Goal: Find specific fact: Find specific page/section

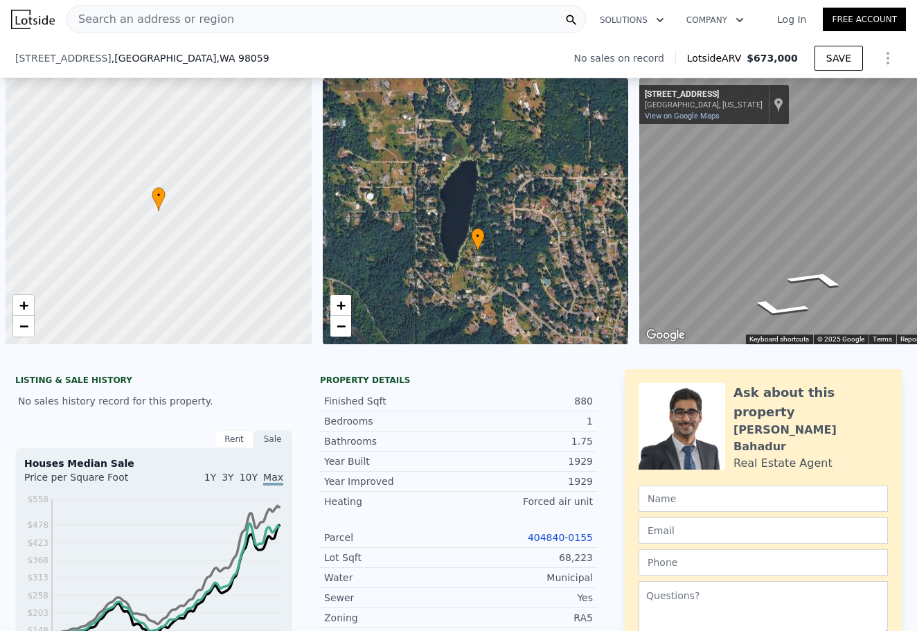
scroll to position [0, 6]
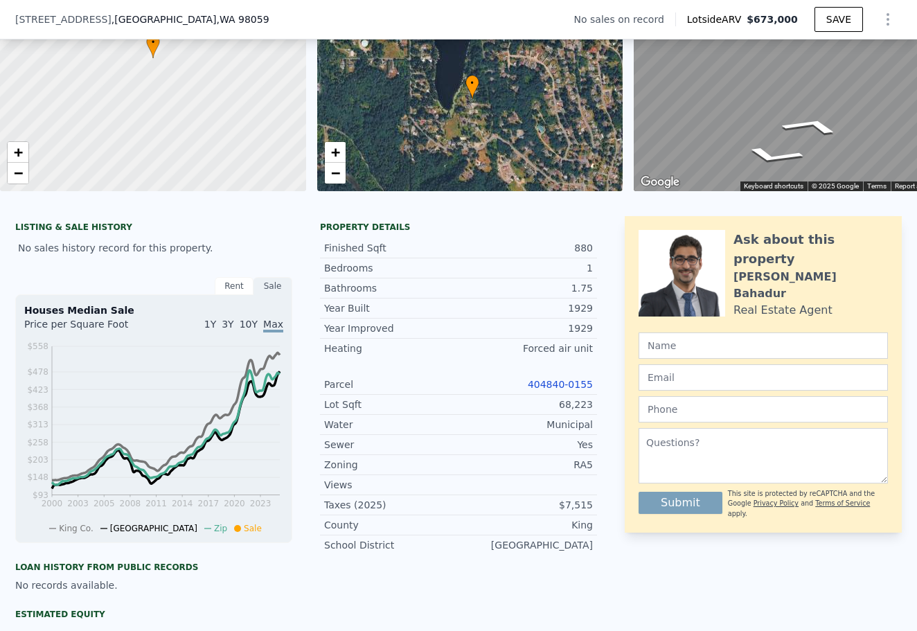
click at [575, 386] on link "404840-0155" at bounding box center [560, 384] width 65 height 11
click at [328, 150] on link "+" at bounding box center [335, 152] width 21 height 21
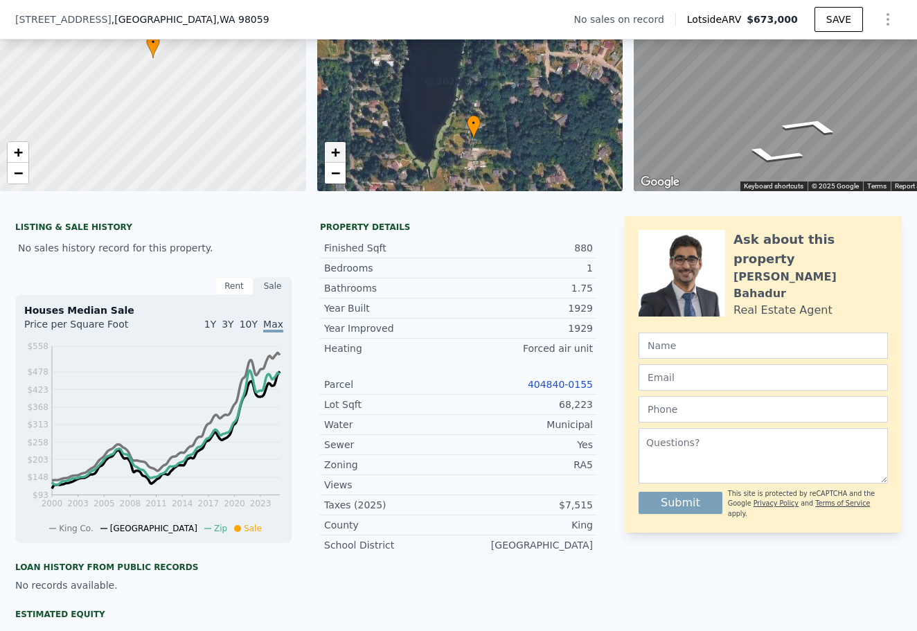
click at [328, 150] on link "+" at bounding box center [335, 152] width 21 height 21
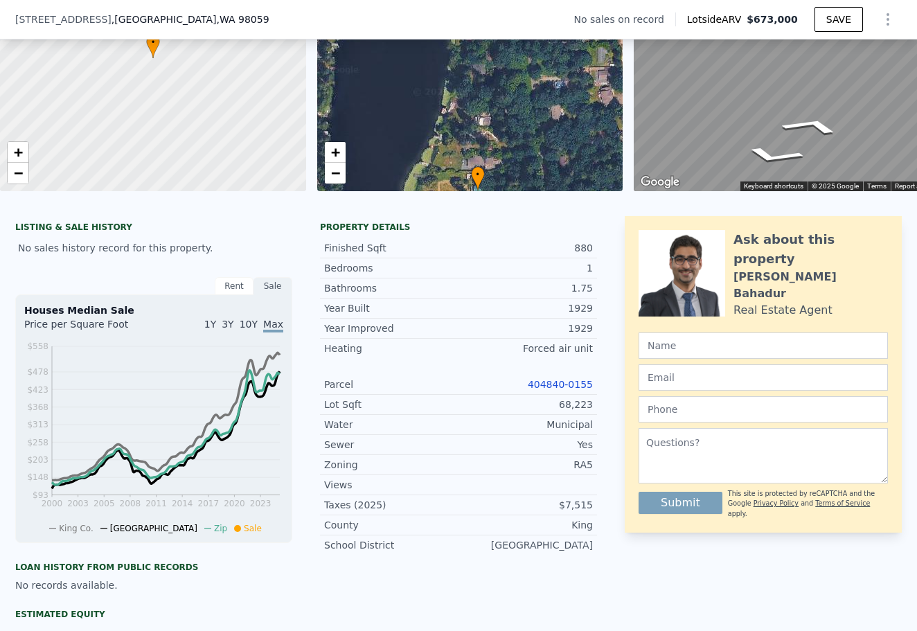
drag, startPoint x: 475, startPoint y: 112, endPoint x: 478, endPoint y: 81, distance: 30.6
click at [478, 81] on div "• + −" at bounding box center [470, 58] width 306 height 266
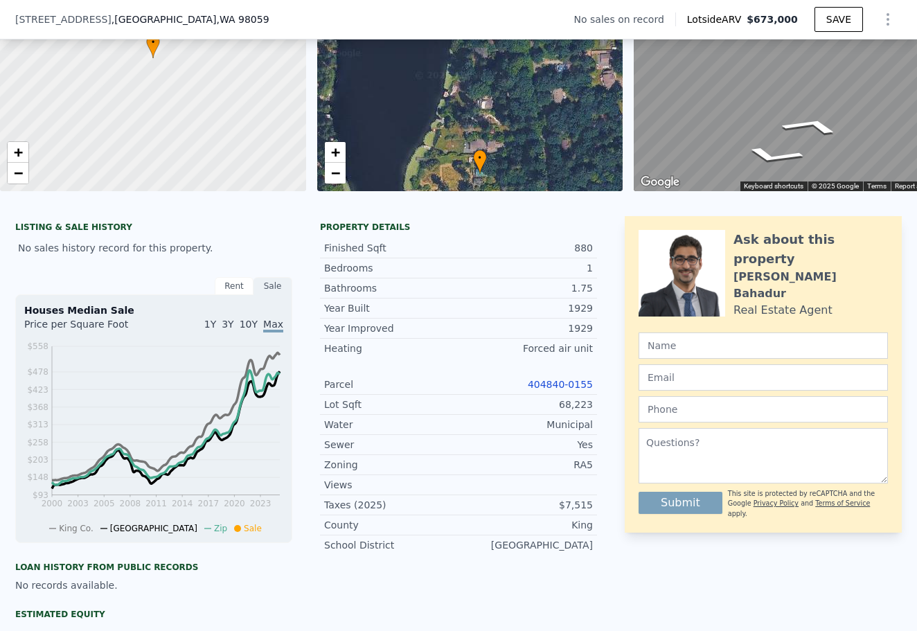
drag, startPoint x: 464, startPoint y: 157, endPoint x: 464, endPoint y: 103, distance: 53.4
click at [464, 103] on div "• + −" at bounding box center [470, 58] width 306 height 266
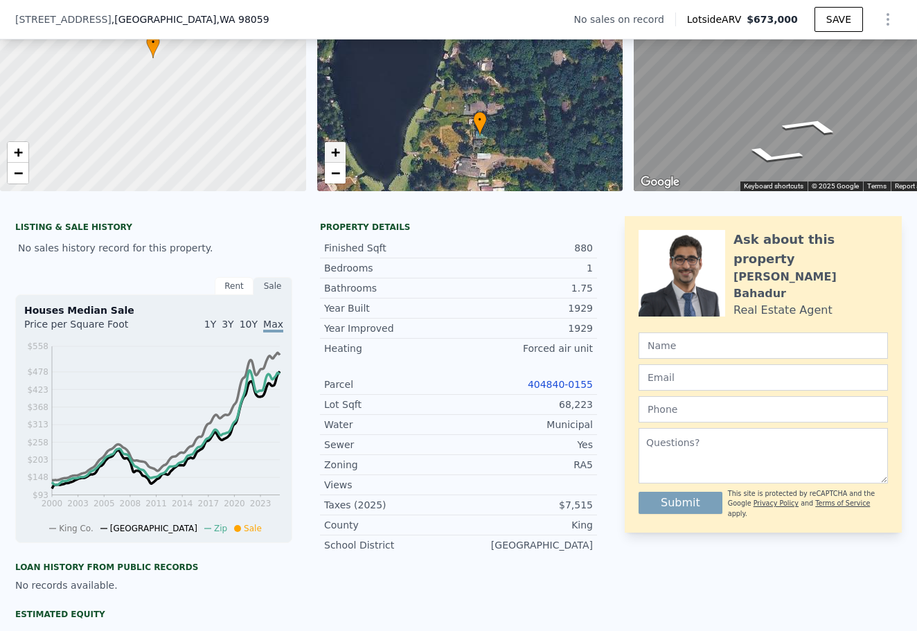
click at [338, 150] on span "+" at bounding box center [335, 151] width 9 height 17
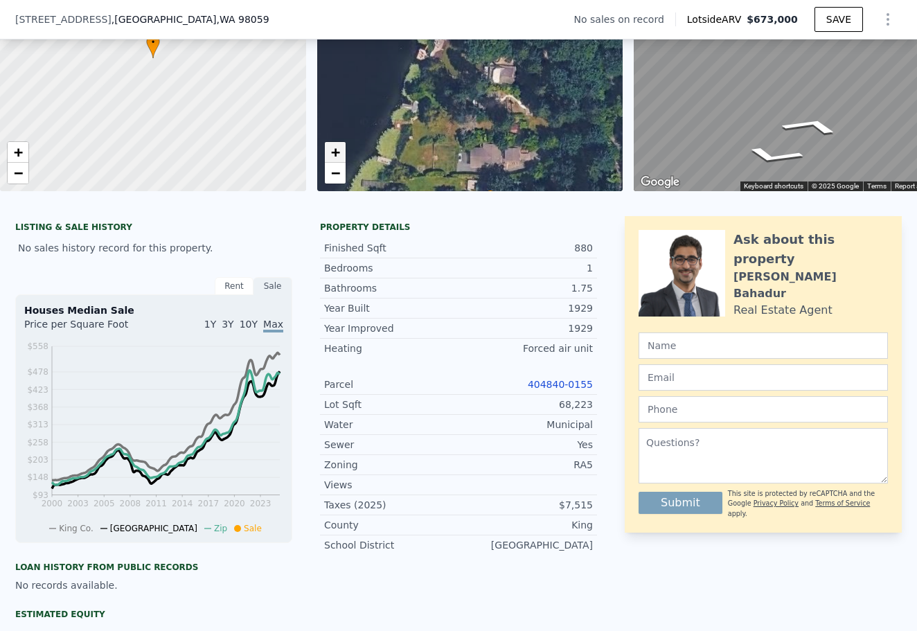
click at [338, 150] on span "+" at bounding box center [335, 151] width 9 height 17
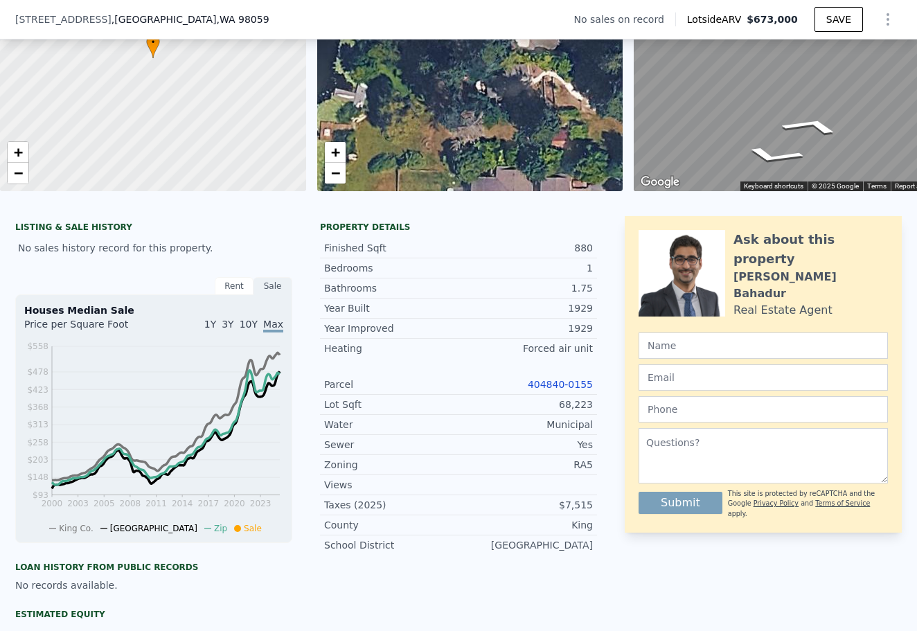
drag, startPoint x: 422, startPoint y: 168, endPoint x: 423, endPoint y: 110, distance: 58.2
click at [423, 110] on div "• + −" at bounding box center [470, 58] width 306 height 266
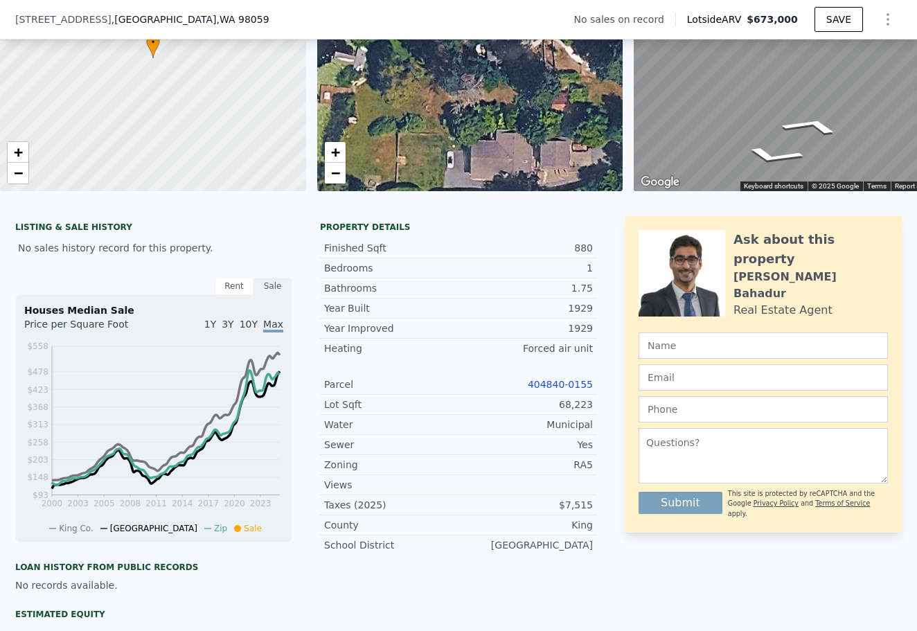
drag, startPoint x: 441, startPoint y: 164, endPoint x: 440, endPoint y: 92, distance: 71.4
click at [441, 93] on div "• + −" at bounding box center [470, 58] width 306 height 266
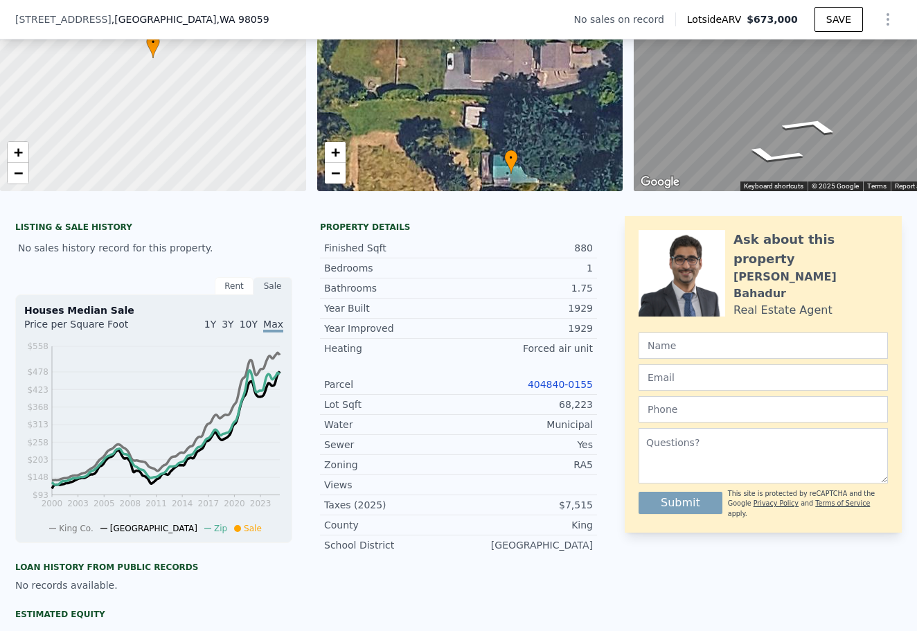
drag, startPoint x: 440, startPoint y: 92, endPoint x: 440, endPoint y: 29, distance: 63.1
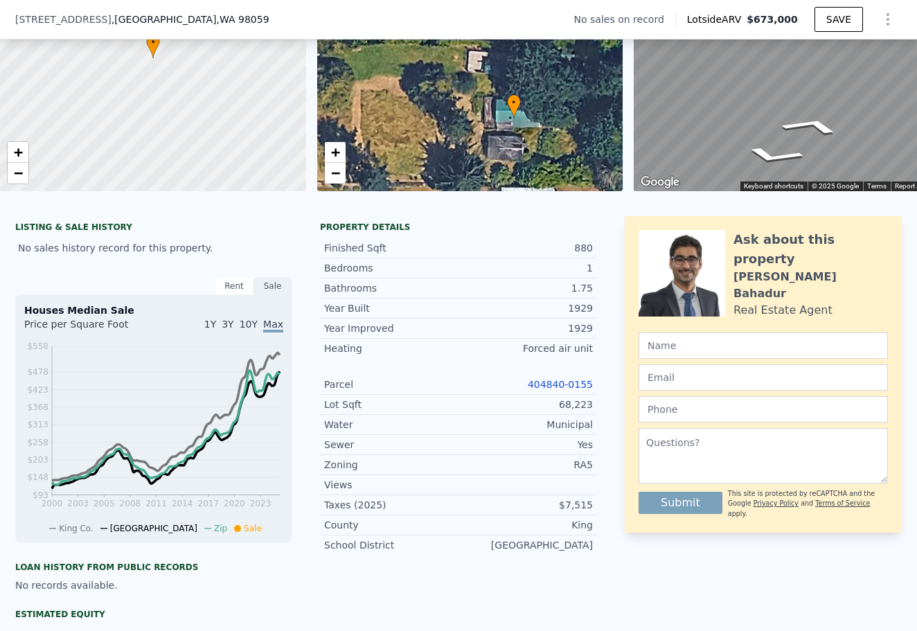
drag, startPoint x: 431, startPoint y: 97, endPoint x: 439, endPoint y: 36, distance: 61.5
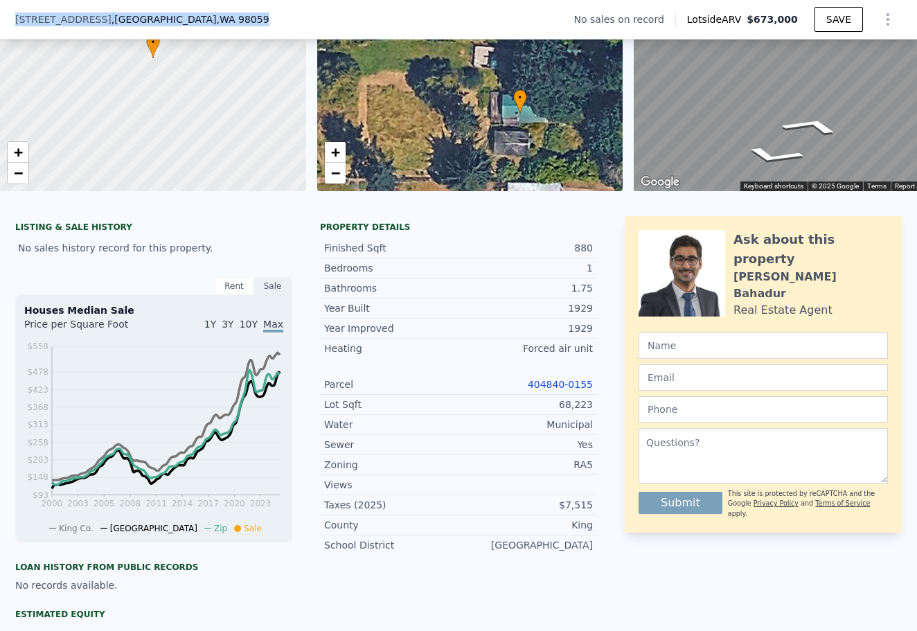
drag, startPoint x: 15, startPoint y: 13, endPoint x: 245, endPoint y: 32, distance: 230.8
click at [245, 32] on div "[STREET_ADDRESS] No sales on record Lotside ARV $673,000 SAVE" at bounding box center [458, 19] width 917 height 39
click at [197, 24] on span ", [GEOGRAPHIC_DATA]" at bounding box center [191, 19] width 158 height 14
drag, startPoint x: 109, startPoint y: 15, endPoint x: 15, endPoint y: 15, distance: 93.5
click at [15, 15] on div "[STREET_ADDRESS]" at bounding box center [142, 19] width 254 height 14
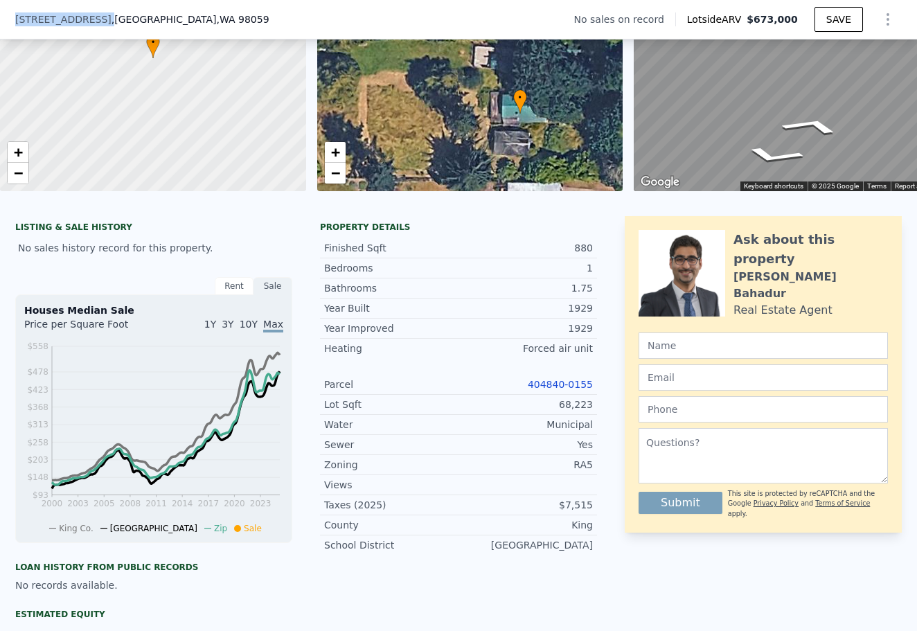
copy span "[STREET_ADDRESS]"
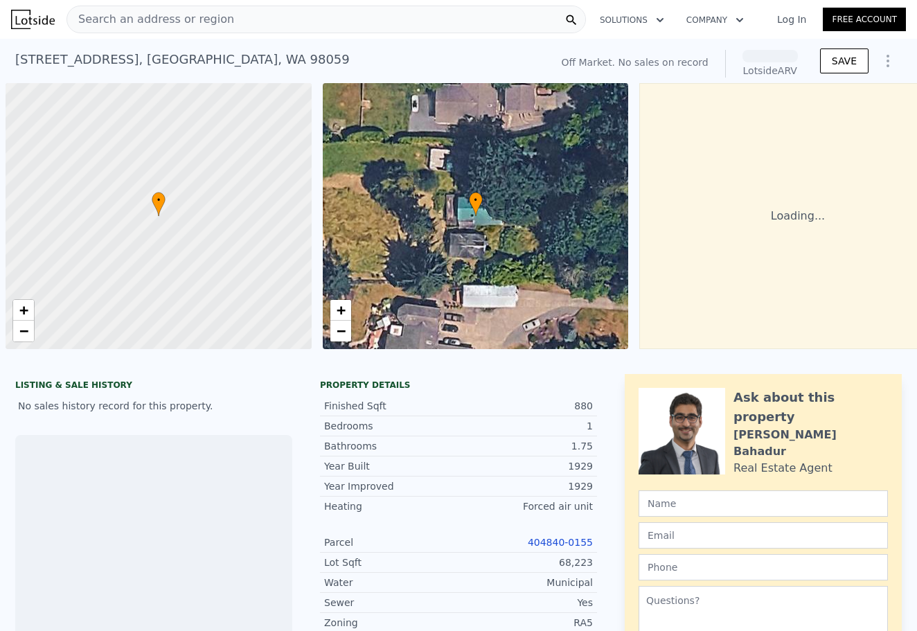
scroll to position [0, 6]
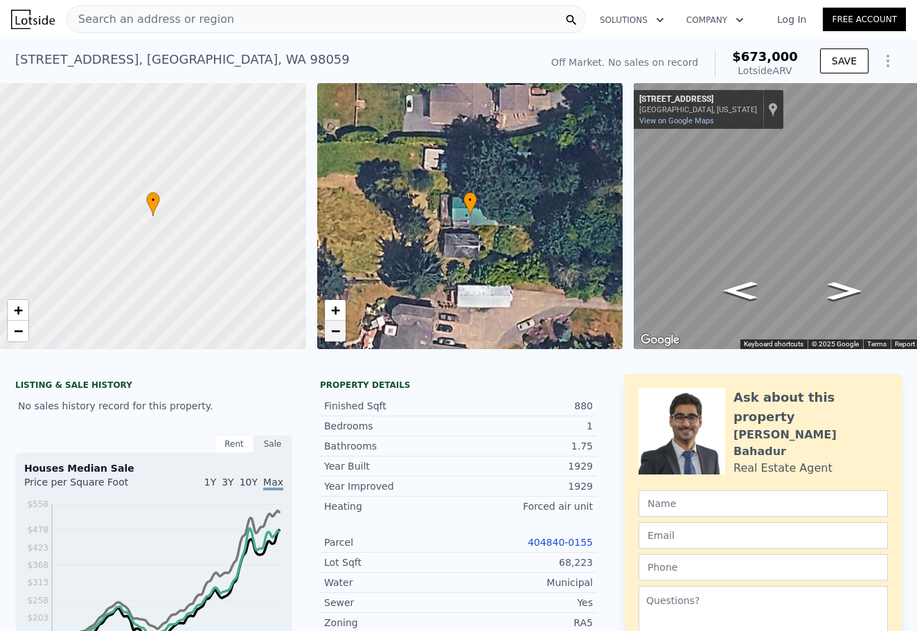
click at [342, 333] on link "−" at bounding box center [335, 331] width 21 height 21
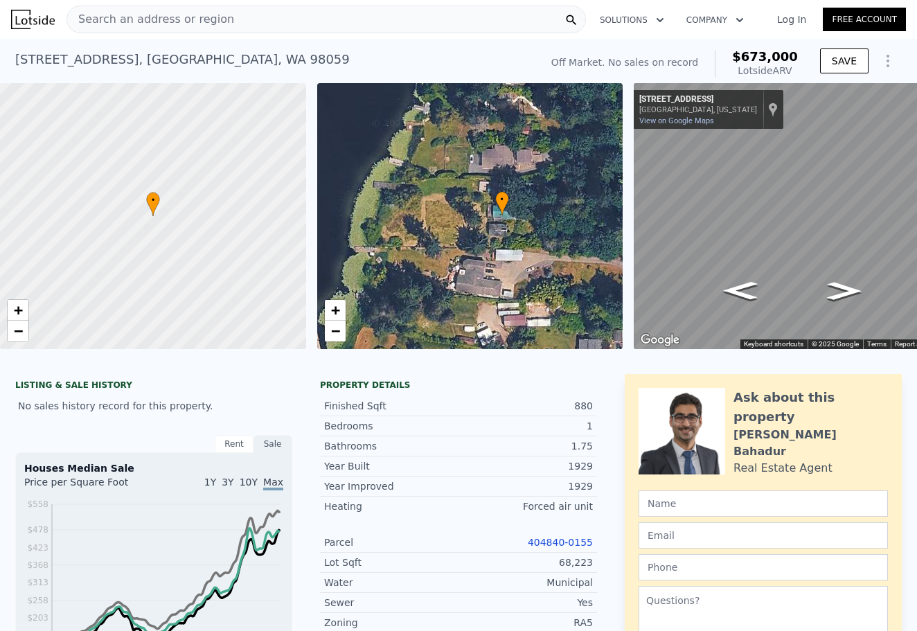
drag, startPoint x: 444, startPoint y: 219, endPoint x: 476, endPoint y: 218, distance: 31.9
click at [476, 218] on div "• + −" at bounding box center [470, 216] width 306 height 266
click at [337, 309] on span "+" at bounding box center [335, 309] width 9 height 17
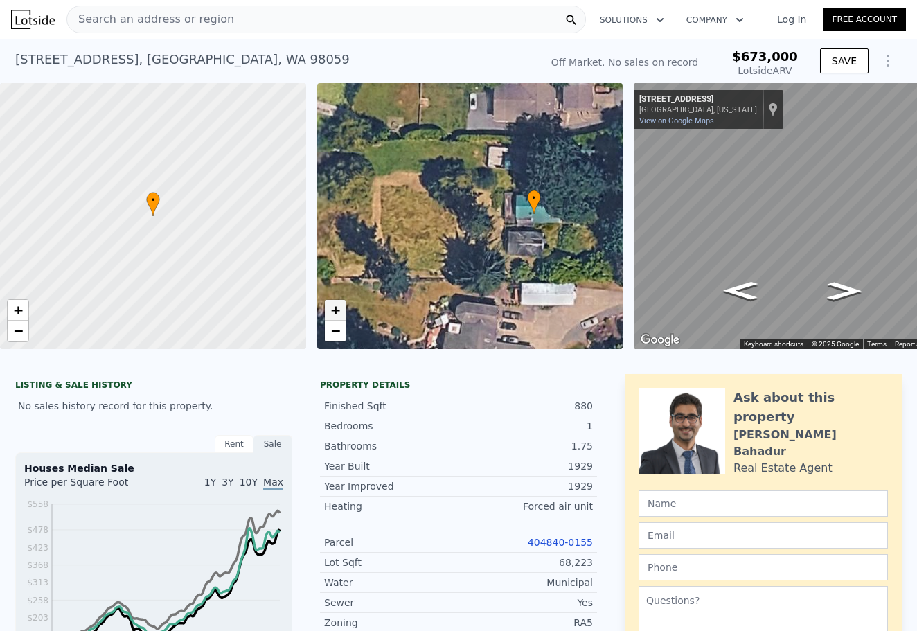
click at [337, 309] on span "+" at bounding box center [335, 309] width 9 height 17
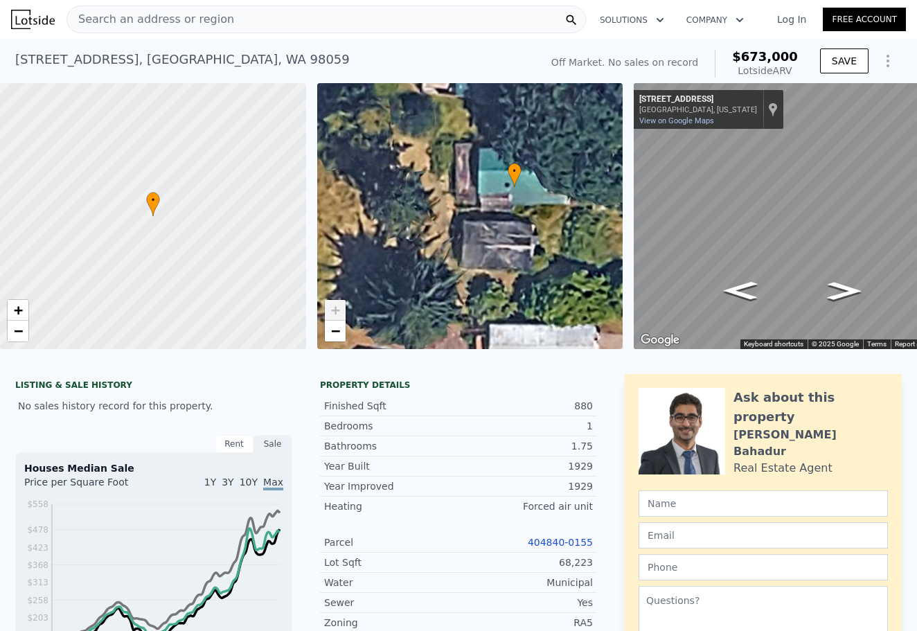
drag, startPoint x: 554, startPoint y: 277, endPoint x: 455, endPoint y: 245, distance: 104.1
click at [455, 245] on div "• + −" at bounding box center [470, 216] width 306 height 266
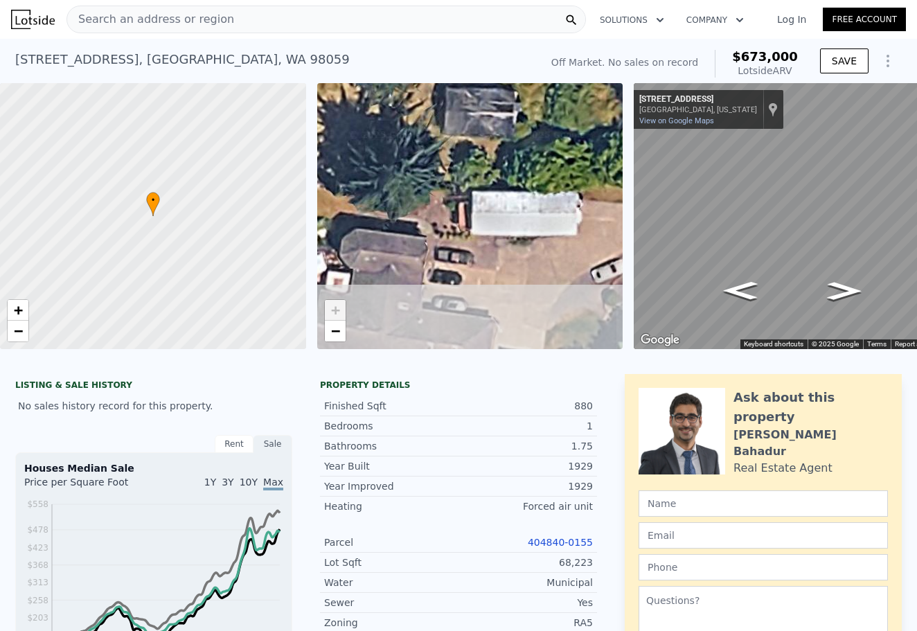
drag, startPoint x: 479, startPoint y: 272, endPoint x: 477, endPoint y: 148, distance: 124.7
click at [477, 148] on div "• + −" at bounding box center [470, 216] width 306 height 266
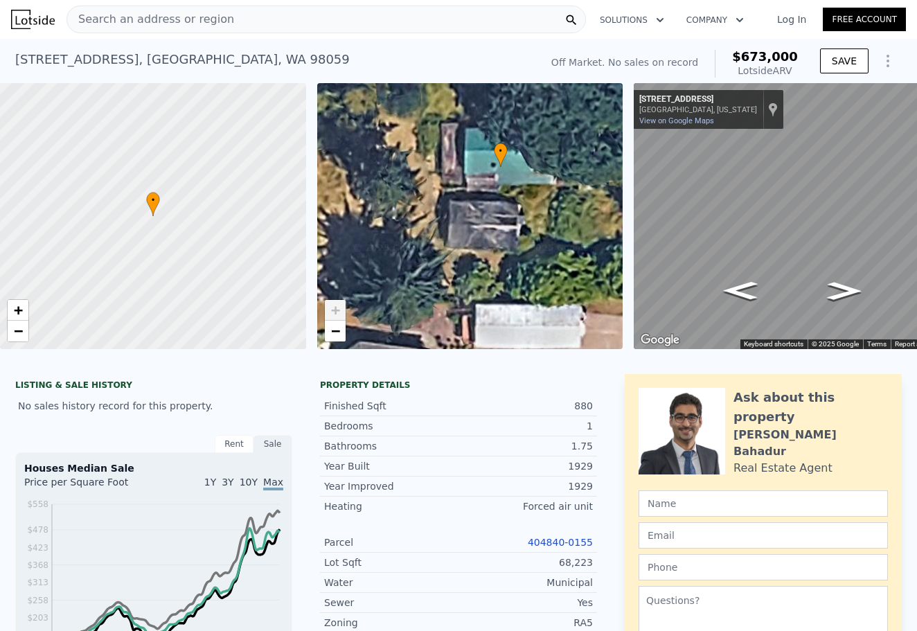
drag, startPoint x: 479, startPoint y: 213, endPoint x: 482, endPoint y: 326, distance: 113.0
click at [482, 326] on div "• + −" at bounding box center [470, 216] width 306 height 266
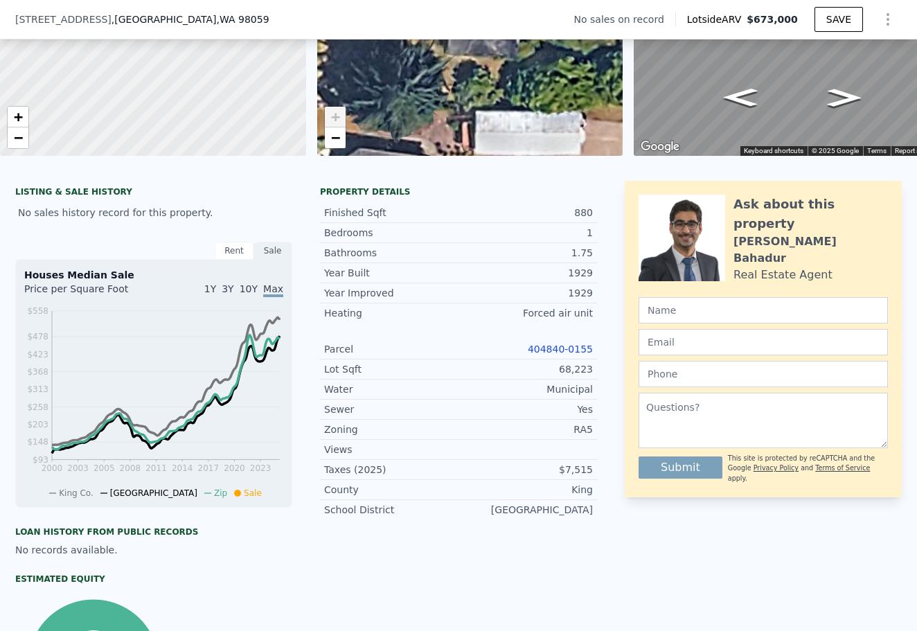
scroll to position [191, 0]
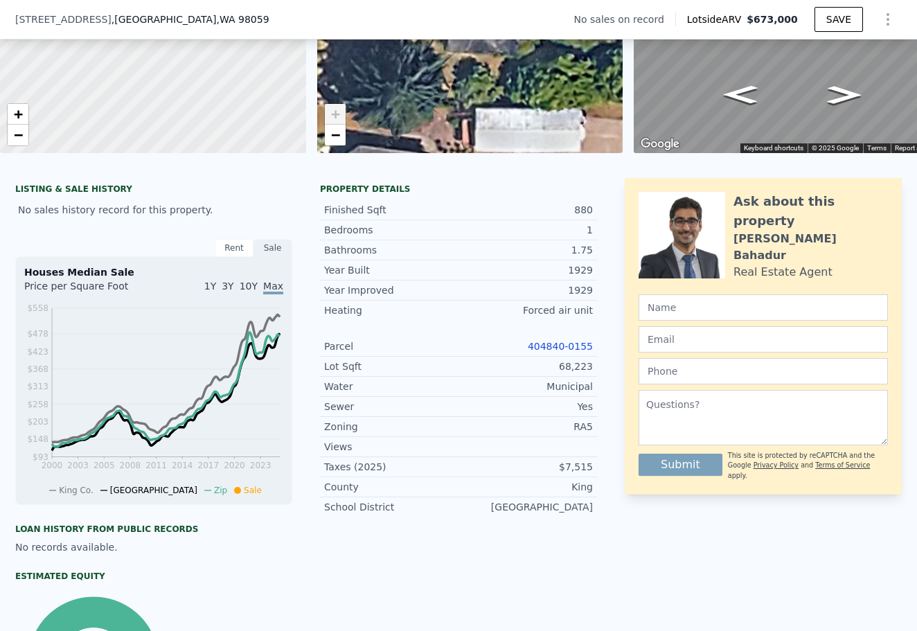
click at [571, 345] on link "404840-0155" at bounding box center [560, 346] width 65 height 11
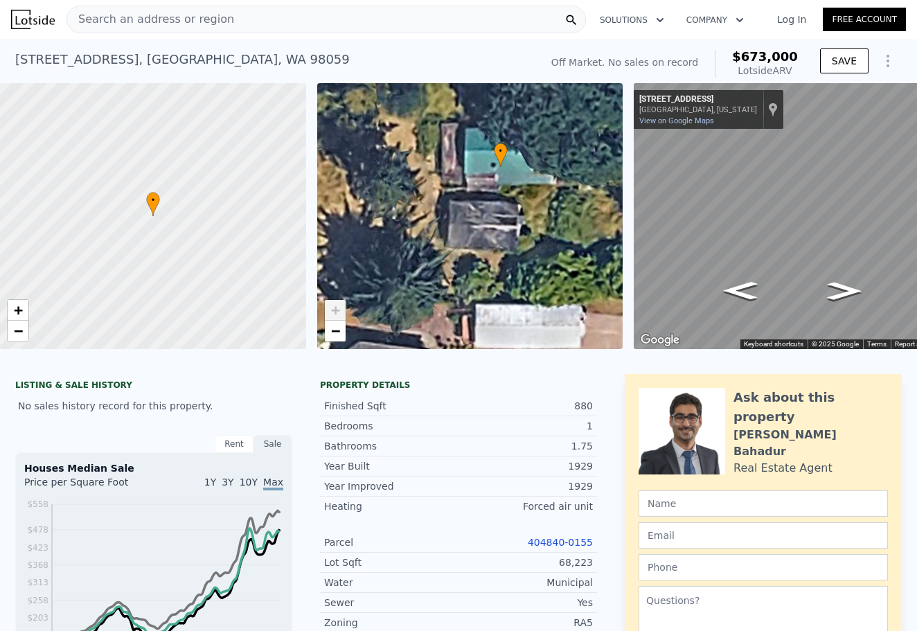
scroll to position [0, 0]
drag, startPoint x: 16, startPoint y: 60, endPoint x: 135, endPoint y: 60, distance: 119.2
click at [135, 60] on div "14803 200th Ave SE , East Renton Highlands , WA 98059" at bounding box center [182, 59] width 335 height 19
copy div "14803 200th Ave SE ,"
